Goal: Find specific page/section: Locate item on page

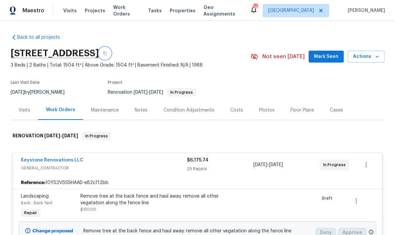
click at [111, 56] on button "button" at bounding box center [105, 53] width 12 height 12
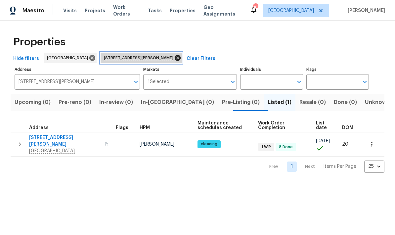
click at [174, 59] on icon at bounding box center [177, 58] width 6 height 6
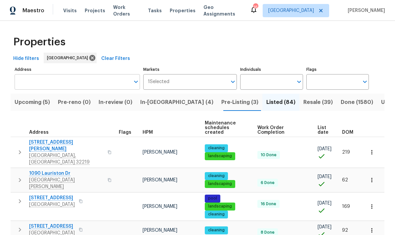
click at [110, 81] on input "Address" at bounding box center [72, 82] width 115 height 16
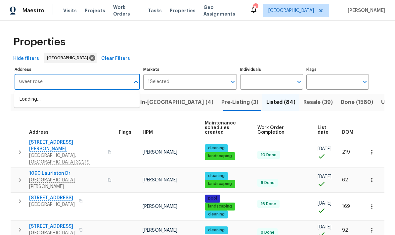
type input "sweet rose"
click at [82, 113] on li "7977 Sweet Rose Ln Jacksonville FL 32244" at bounding box center [76, 110] width 125 height 11
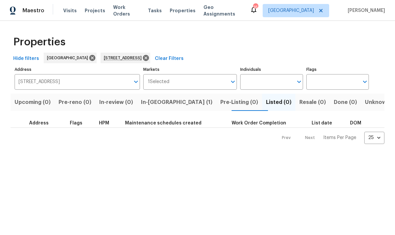
click at [164, 105] on span "In-reno (1)" at bounding box center [176, 101] width 71 height 9
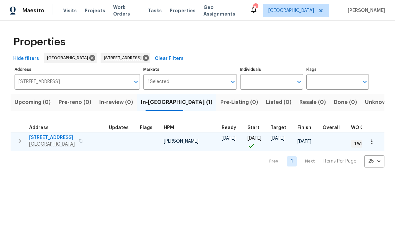
click at [20, 145] on button "button" at bounding box center [19, 140] width 13 height 13
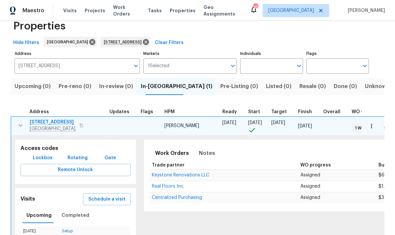
scroll to position [5, 0]
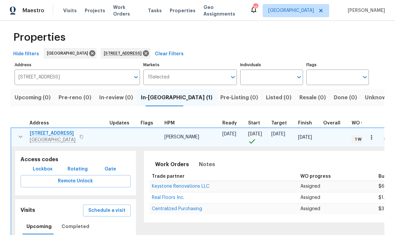
click at [46, 169] on span "Lockbox" at bounding box center [43, 169] width 20 height 8
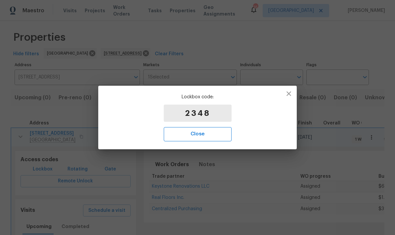
click at [212, 135] on span "Close" at bounding box center [197, 134] width 53 height 9
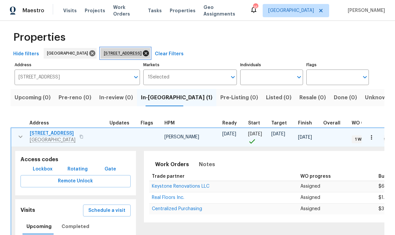
click at [149, 53] on icon at bounding box center [145, 53] width 7 height 7
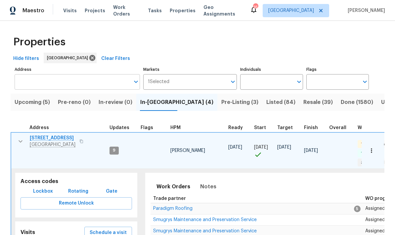
click at [106, 83] on input "Address" at bounding box center [72, 82] width 115 height 16
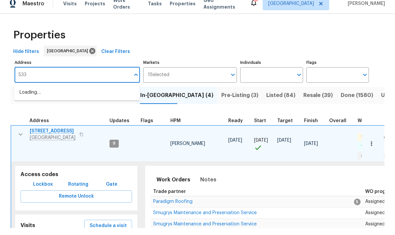
type input "5334"
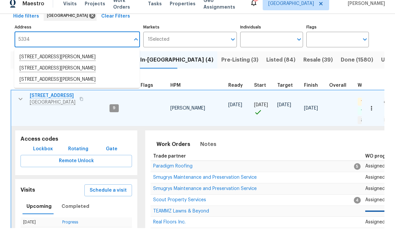
scroll to position [37, 0]
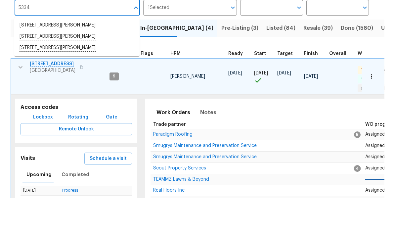
click at [91, 68] on li "5334 Mays Dr Jacksonville FL 32209" at bounding box center [76, 73] width 125 height 11
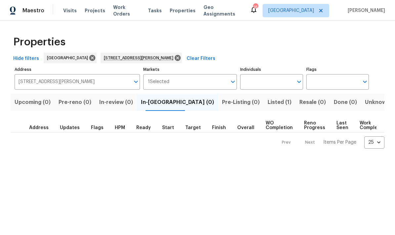
click at [267, 103] on span "Listed (1)" at bounding box center [279, 101] width 24 height 9
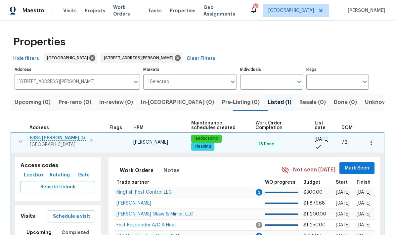
click at [37, 172] on span "Lockbox" at bounding box center [34, 175] width 20 height 8
click at [48, 138] on span "5334 Mays Dr" at bounding box center [58, 138] width 56 height 7
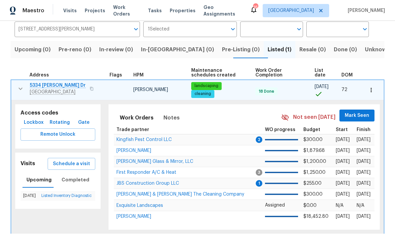
scroll to position [52, 0]
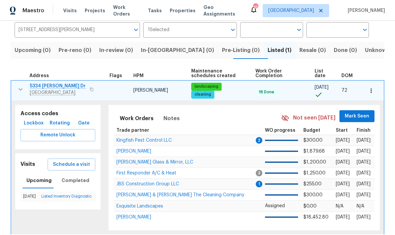
click at [39, 122] on span "Lockbox" at bounding box center [34, 123] width 20 height 8
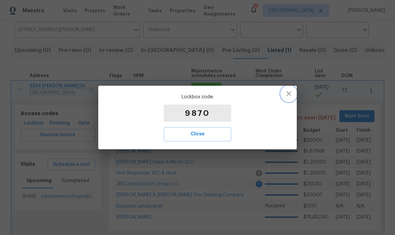
click at [293, 94] on button "button" at bounding box center [289, 94] width 16 height 16
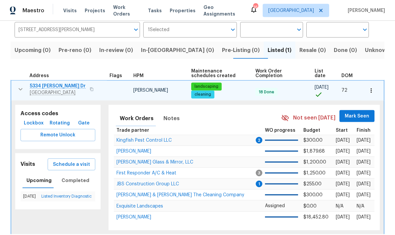
scroll to position [26, 0]
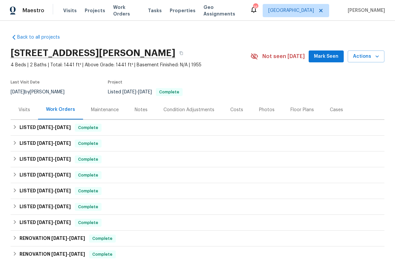
click at [29, 107] on div "Visits" at bounding box center [25, 110] width 12 height 7
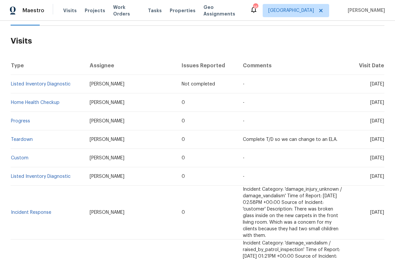
scroll to position [95, 0]
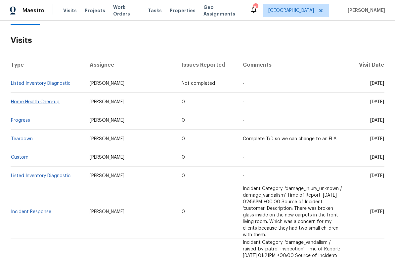
click at [51, 101] on link "Home Health Checkup" at bounding box center [35, 102] width 49 height 5
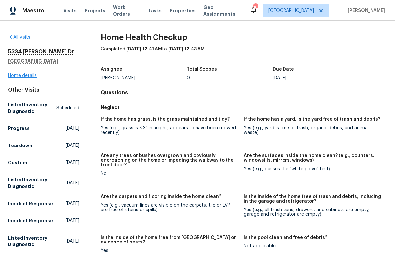
click at [22, 76] on link "Home details" at bounding box center [22, 75] width 29 height 5
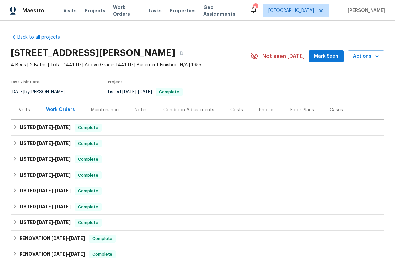
click at [21, 109] on div "Visits" at bounding box center [25, 110] width 12 height 7
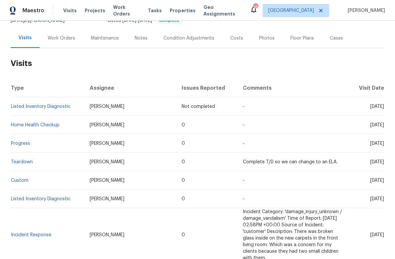
scroll to position [73, 0]
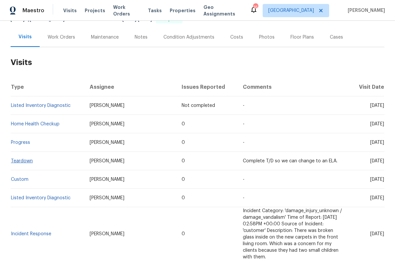
click at [24, 160] on link "Teardown" at bounding box center [22, 161] width 22 height 5
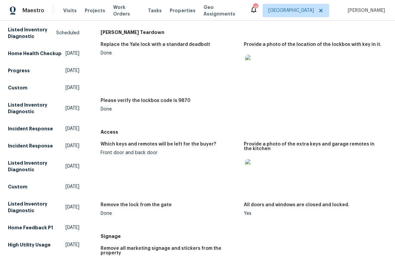
scroll to position [75, 0]
click at [258, 166] on img at bounding box center [255, 169] width 21 height 21
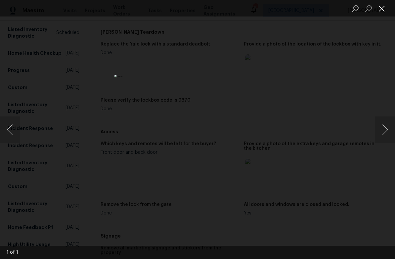
click at [381, 10] on button "Close lightbox" at bounding box center [381, 9] width 13 height 12
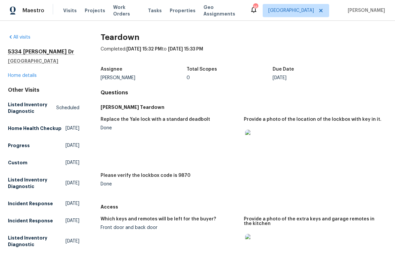
scroll to position [0, 0]
click at [18, 75] on link "Home details" at bounding box center [22, 75] width 29 height 5
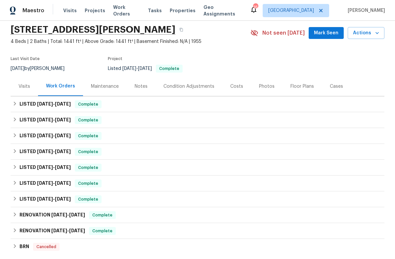
scroll to position [24, 0]
click at [21, 86] on div "Visits" at bounding box center [25, 86] width 12 height 7
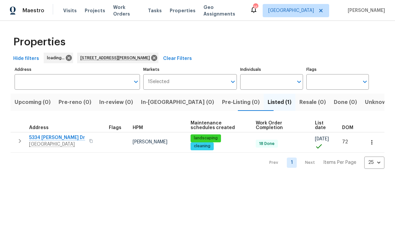
type input "[STREET_ADDRESS][PERSON_NAME]"
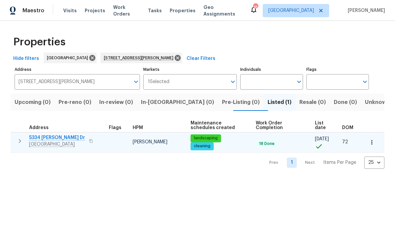
click at [18, 143] on icon "button" at bounding box center [20, 141] width 8 height 8
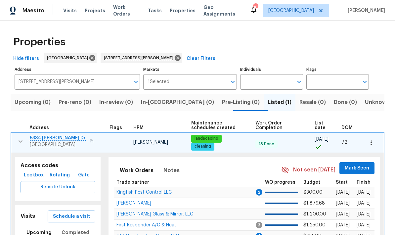
click at [36, 176] on span "Lockbox" at bounding box center [34, 175] width 20 height 8
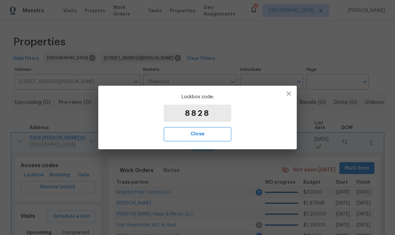
click at [213, 140] on button "Close" at bounding box center [197, 134] width 67 height 14
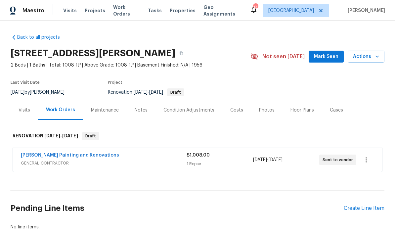
click at [178, 112] on div "Condition Adjustments" at bounding box center [188, 110] width 51 height 7
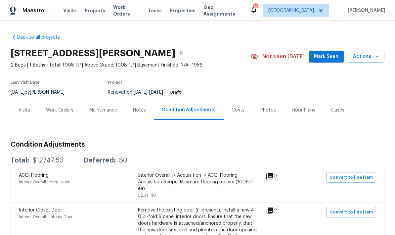
click at [235, 111] on div "Costs" at bounding box center [237, 110] width 13 height 7
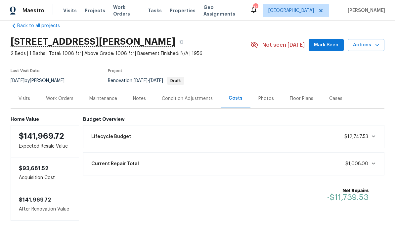
scroll to position [11, 0]
click at [374, 137] on icon at bounding box center [372, 136] width 5 height 5
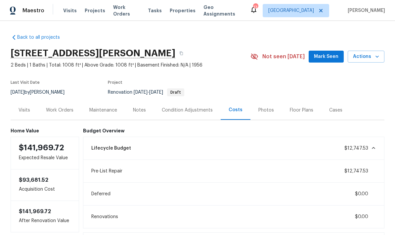
scroll to position [0, 0]
